Goal: Information Seeking & Learning: Compare options

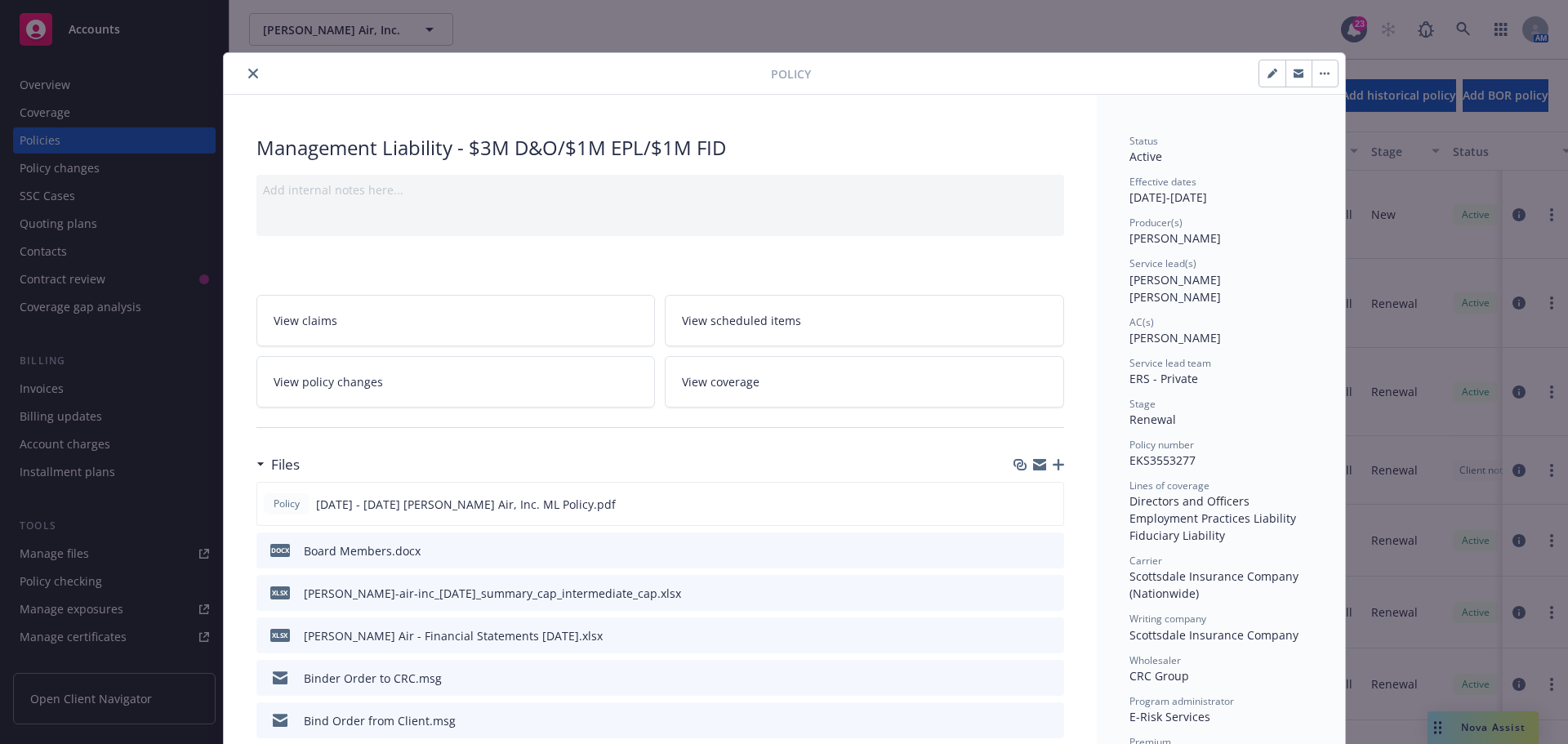
click at [248, 73] on icon "close" at bounding box center [253, 74] width 10 height 10
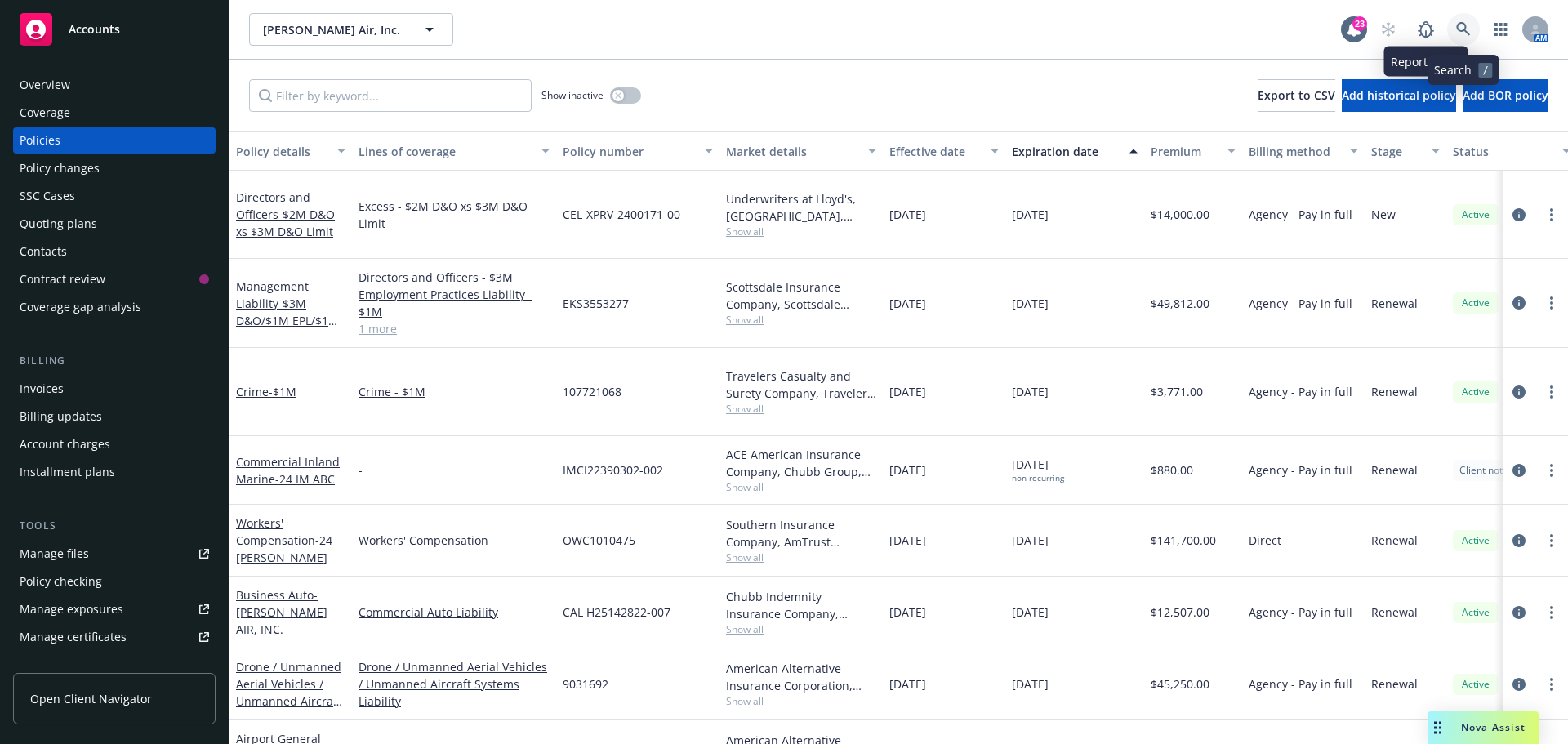
click at [1454, 26] on link at bounding box center [1463, 29] width 33 height 33
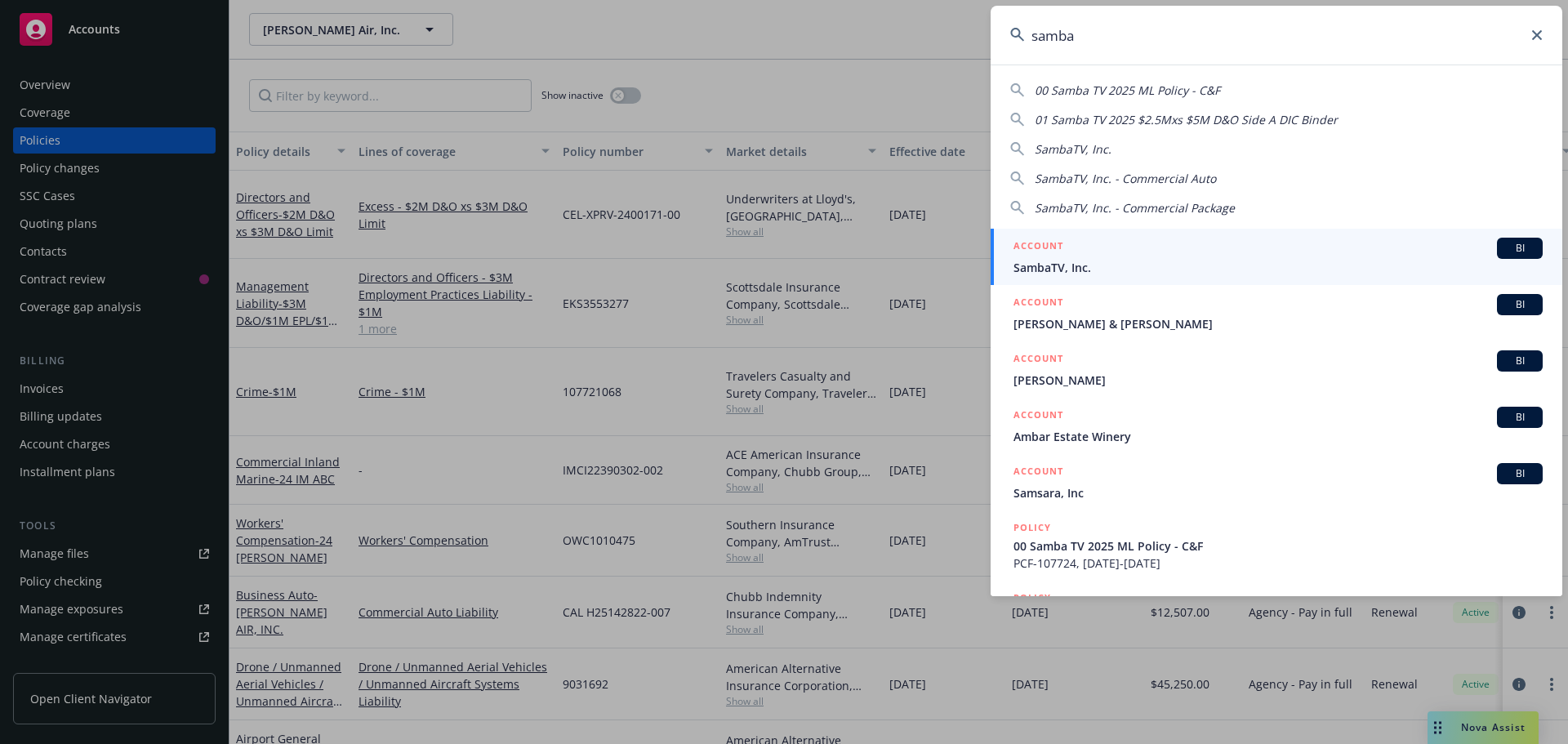
type input "samba"
click at [1519, 242] on span "BI" at bounding box center [1520, 247] width 33 height 15
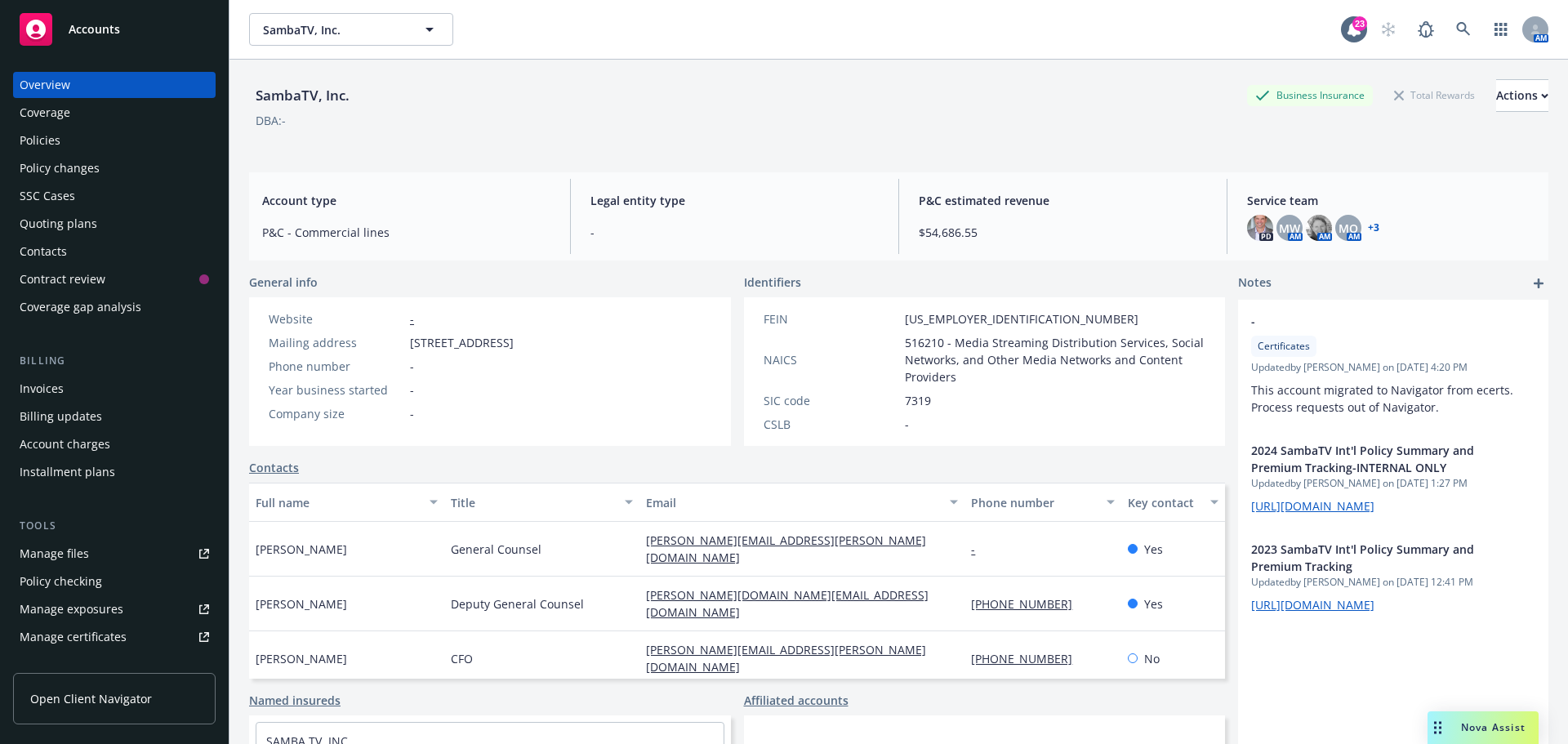
click at [44, 142] on div "Policies" at bounding box center [40, 140] width 41 height 26
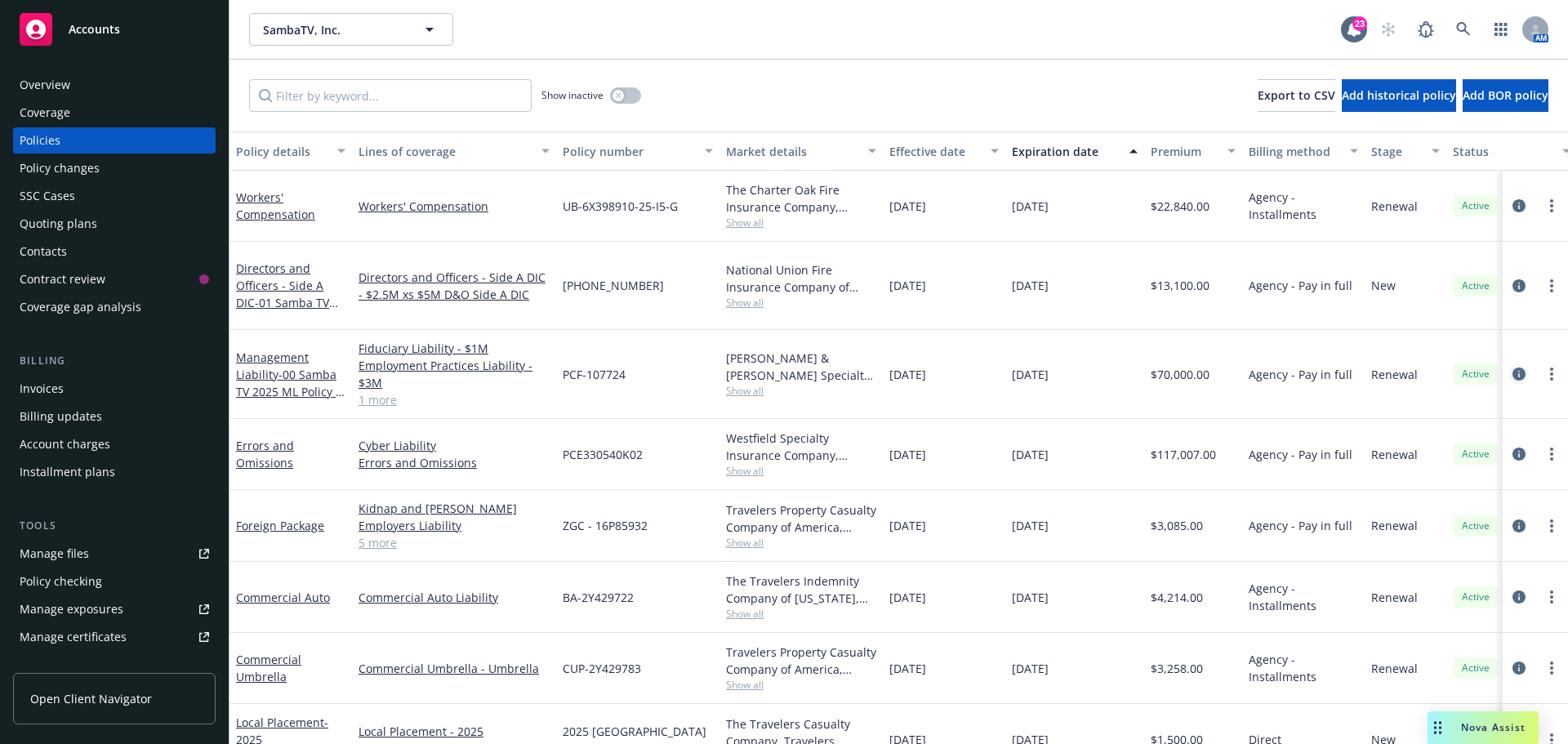
click at [1513, 368] on icon "circleInformation" at bounding box center [1519, 373] width 13 height 13
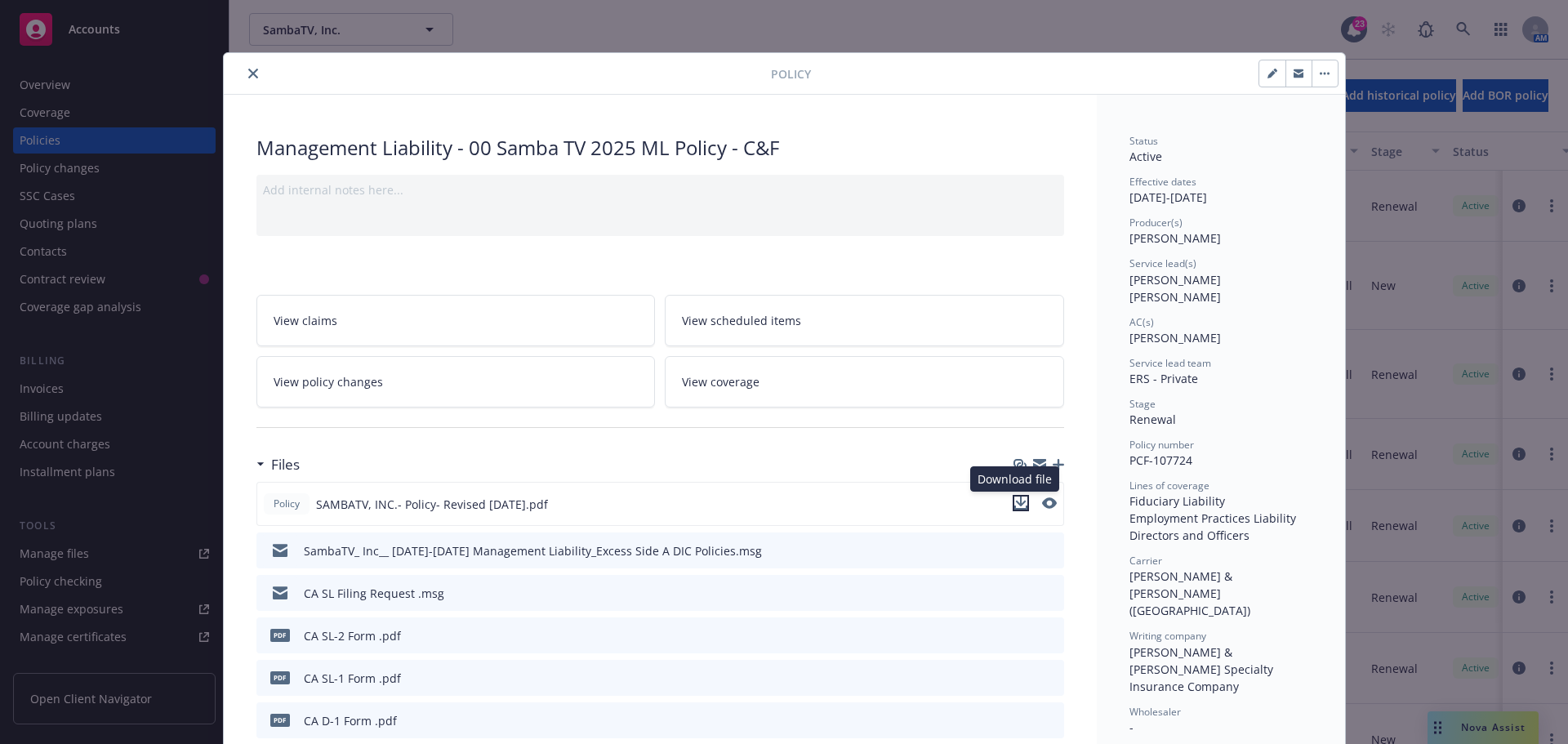
click at [1015, 504] on icon "download file" at bounding box center [1020, 502] width 13 height 13
click at [249, 72] on icon "close" at bounding box center [253, 74] width 10 height 10
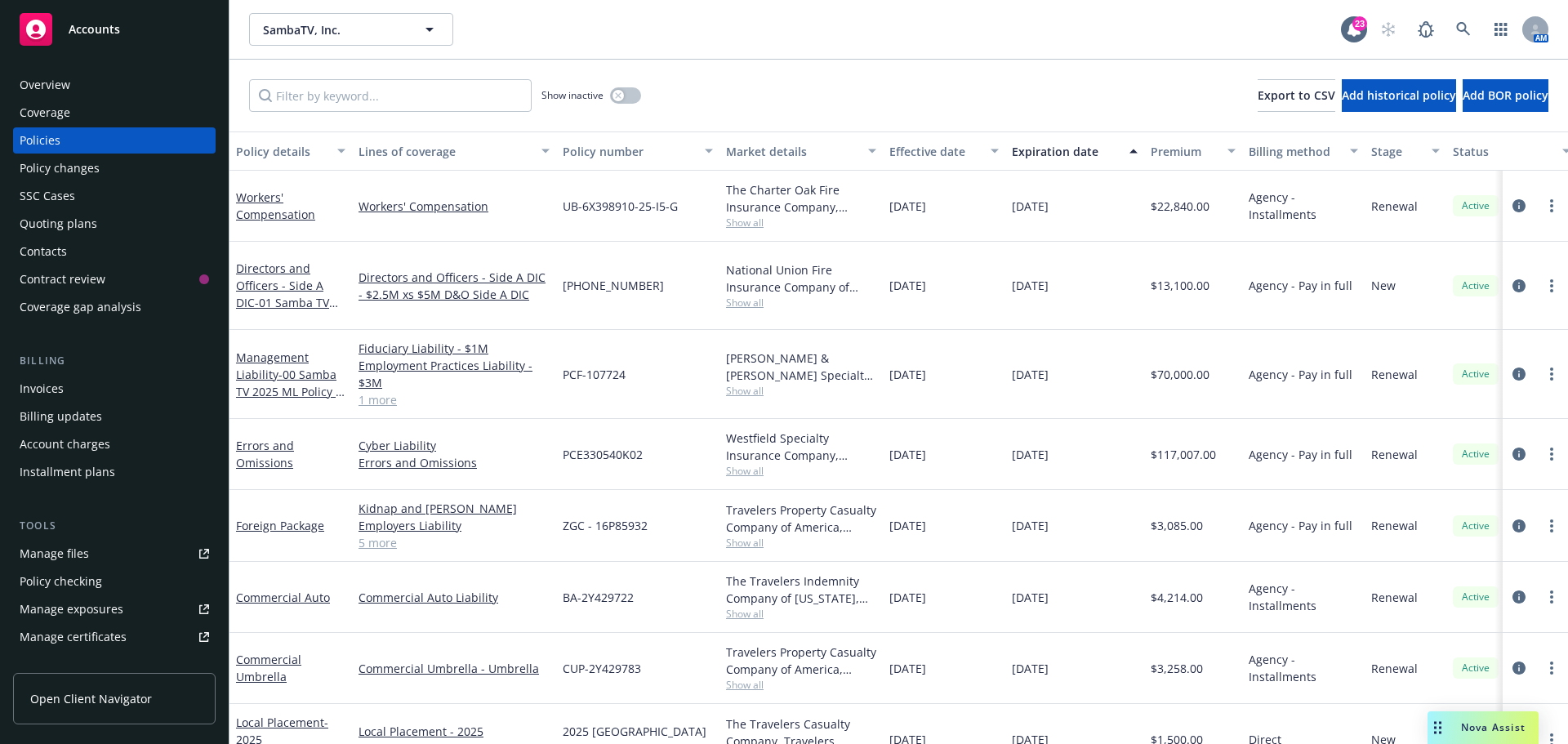
click at [1475, 722] on span "Nova Assist" at bounding box center [1493, 727] width 64 height 14
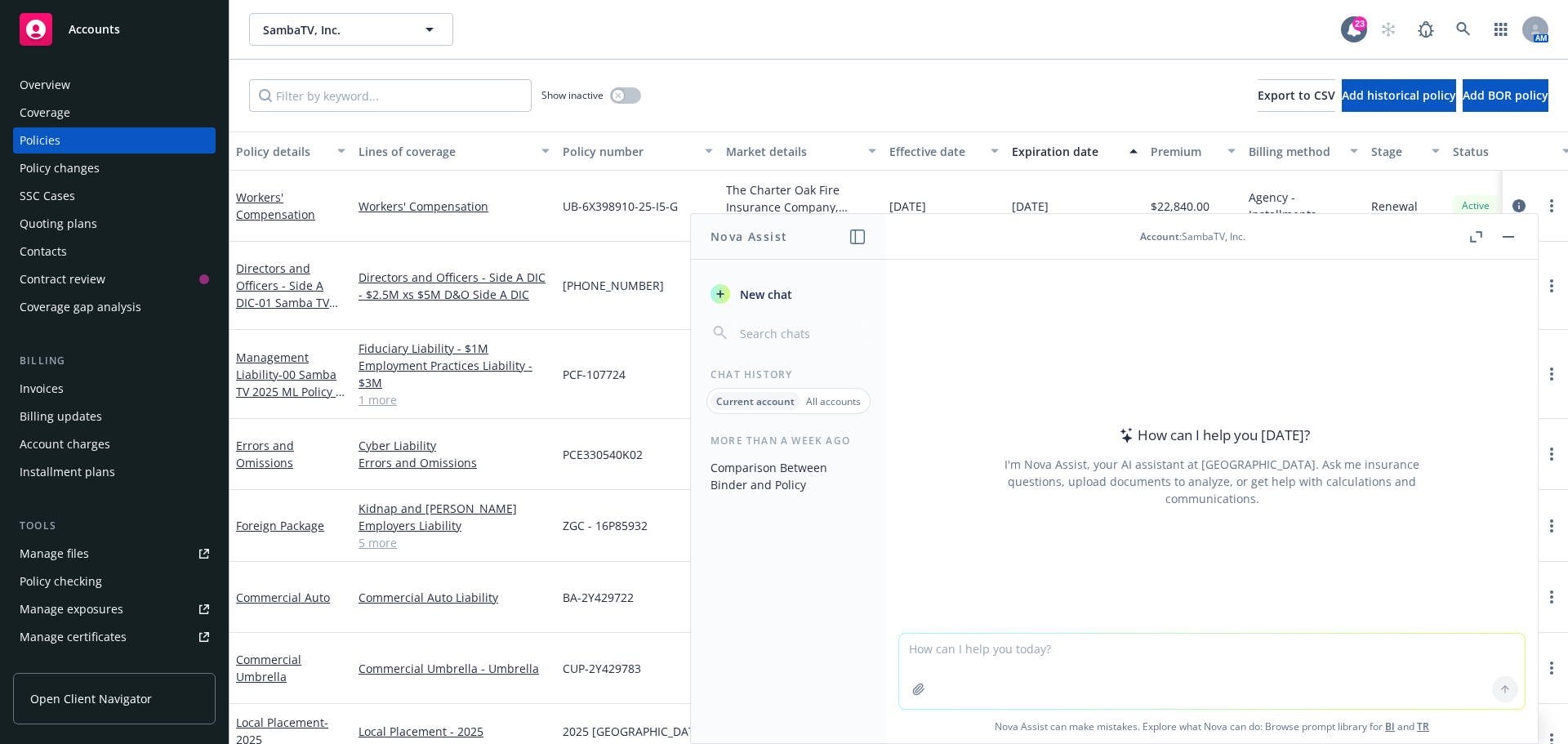
click at [962, 645] on textarea at bounding box center [1212, 670] width 626 height 75
type textarea "compare the seesaw quote against the samba tv policy"
